Goal: Task Accomplishment & Management: Manage account settings

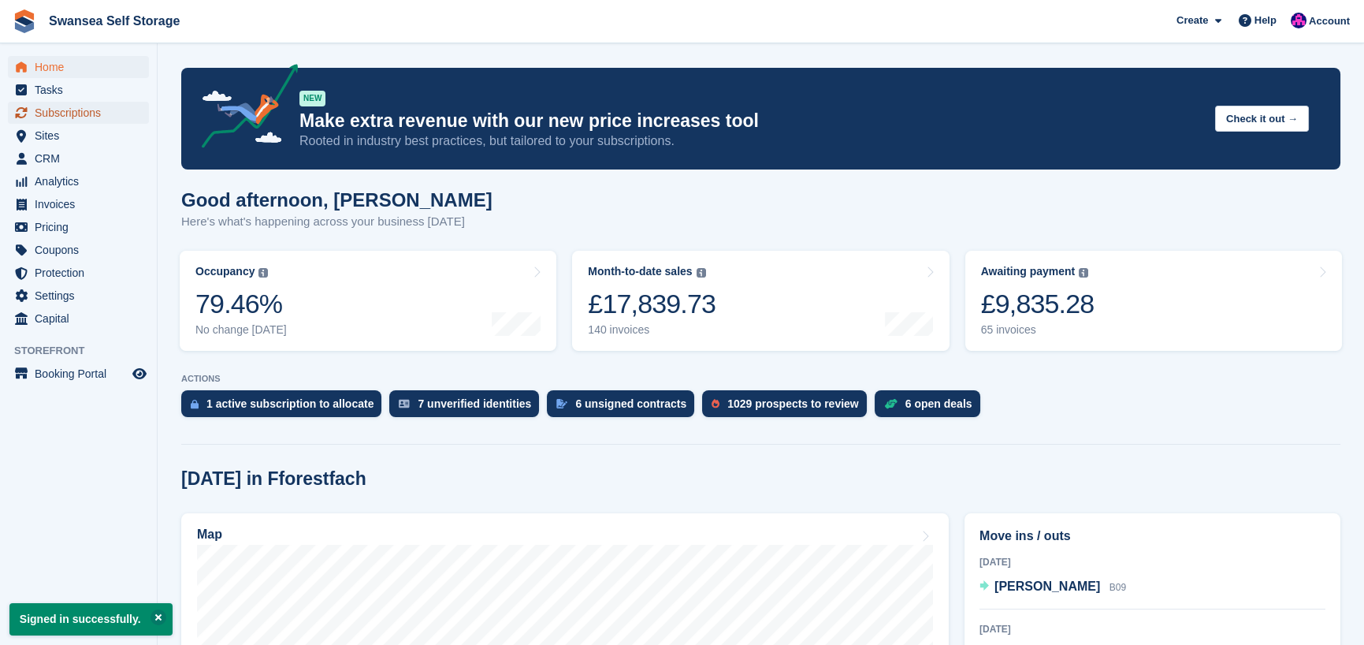
click at [77, 108] on span "Subscriptions" at bounding box center [82, 113] width 95 height 22
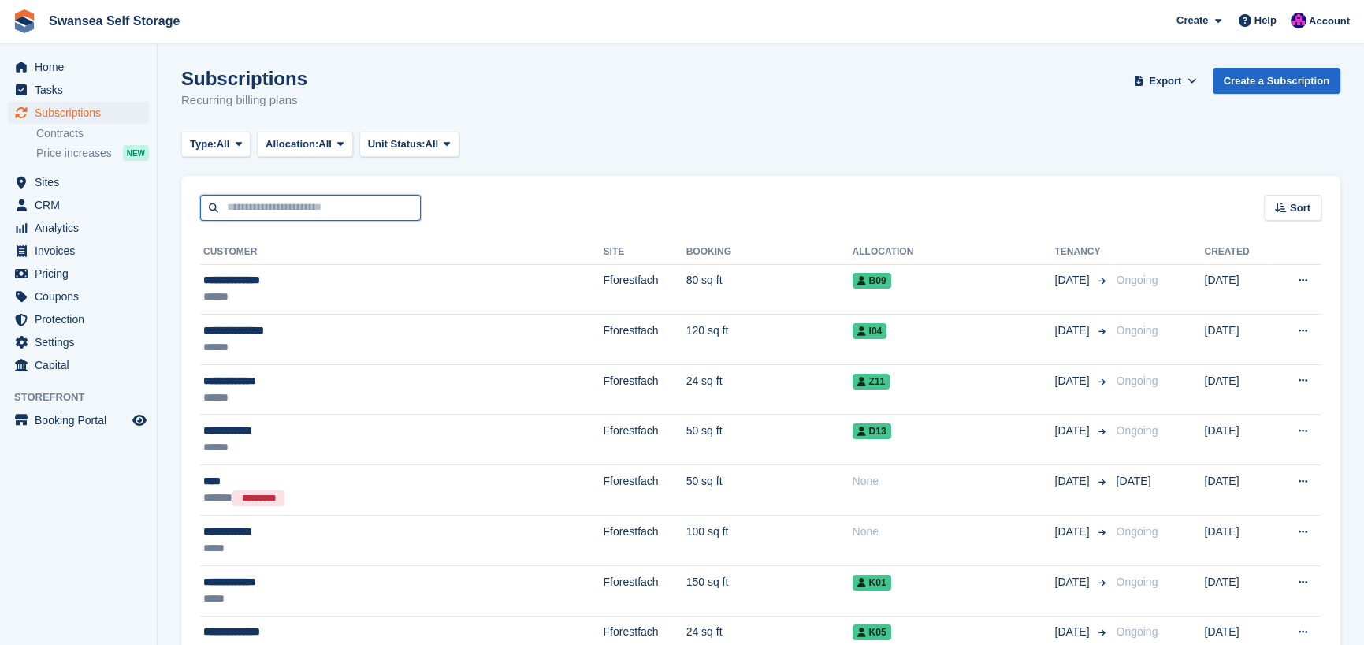
click at [276, 209] on input "text" at bounding box center [310, 208] width 221 height 26
type input "****"
